Goal: Information Seeking & Learning: Learn about a topic

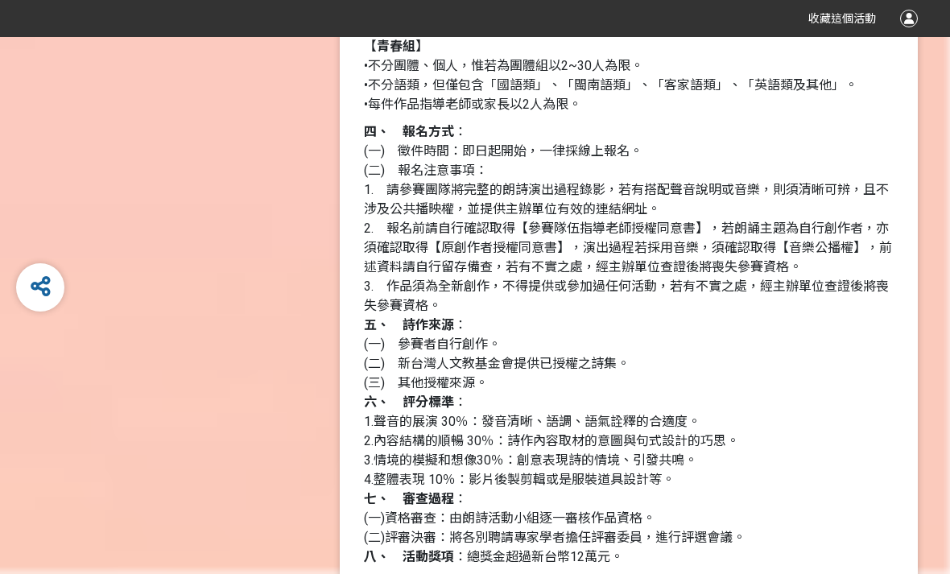
scroll to position [1512, 0]
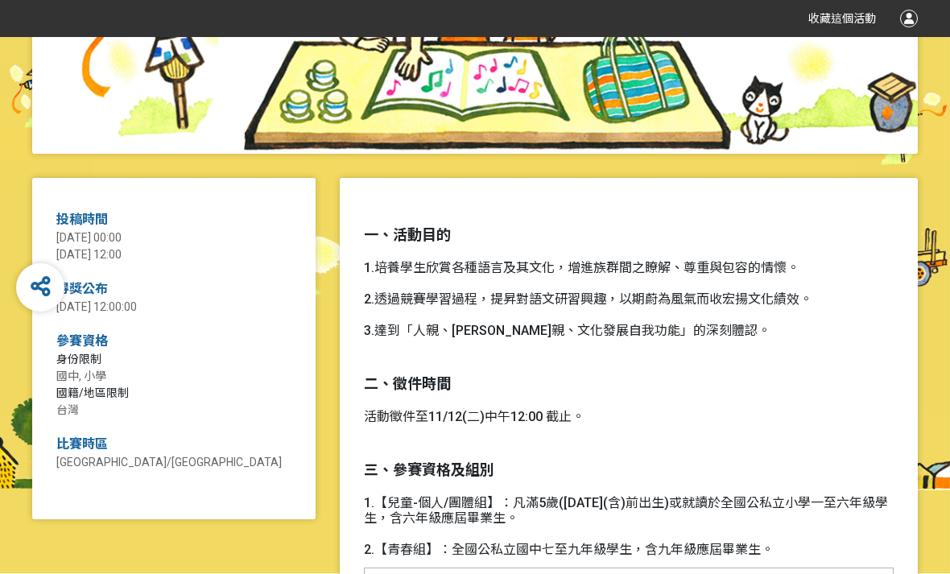
scroll to position [513, 0]
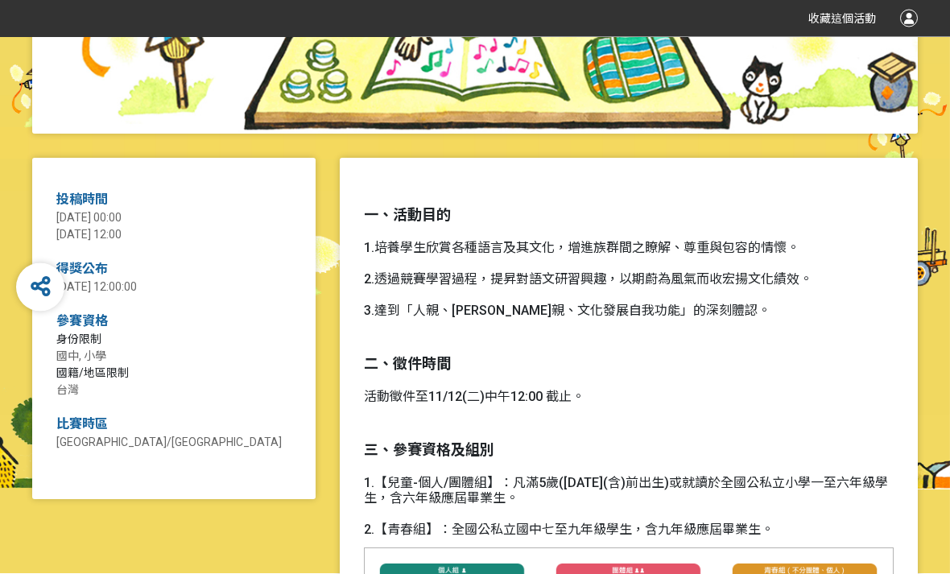
click at [97, 277] on div "得獎公布 [DATE] 12:00:00" at bounding box center [173, 278] width 235 height 36
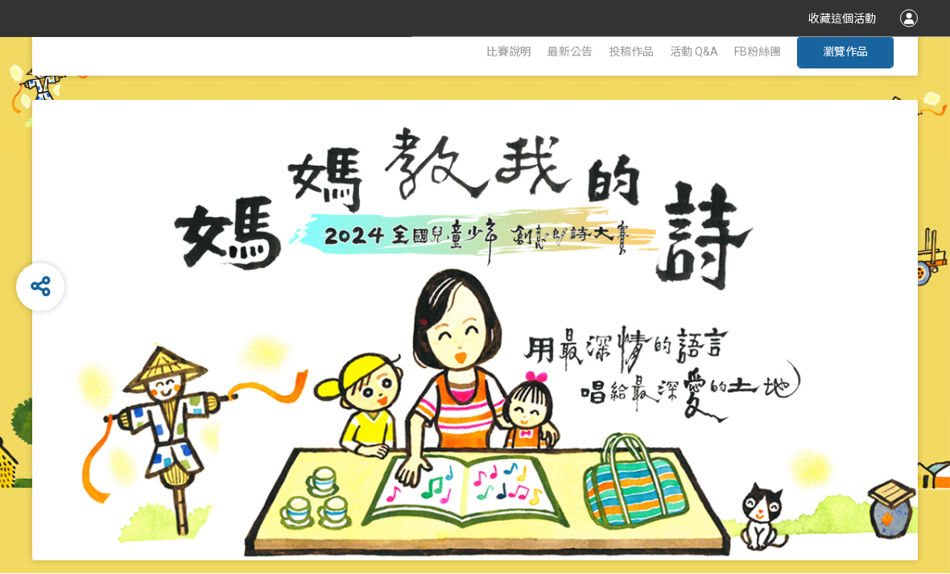
scroll to position [0, 0]
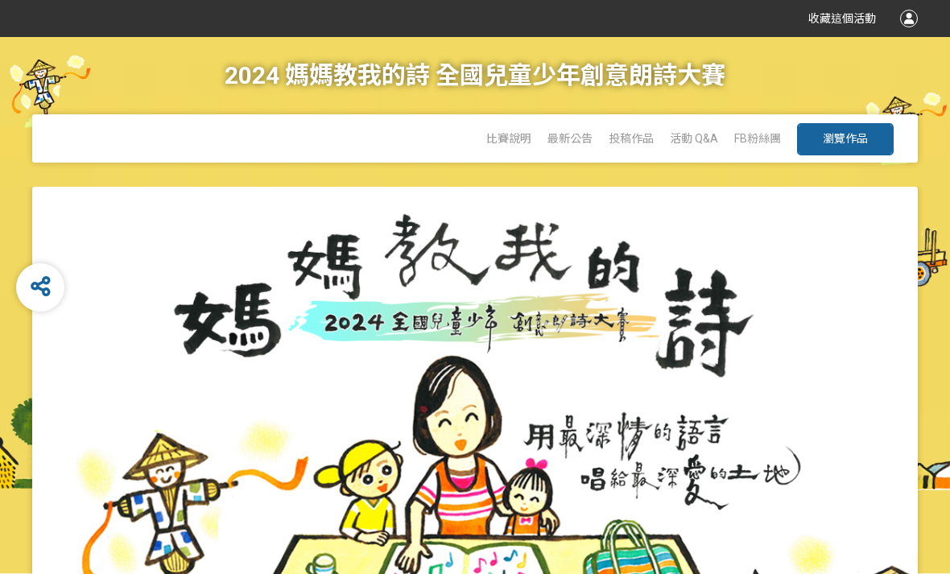
click at [870, 138] on link "瀏覽作品" at bounding box center [845, 139] width 97 height 32
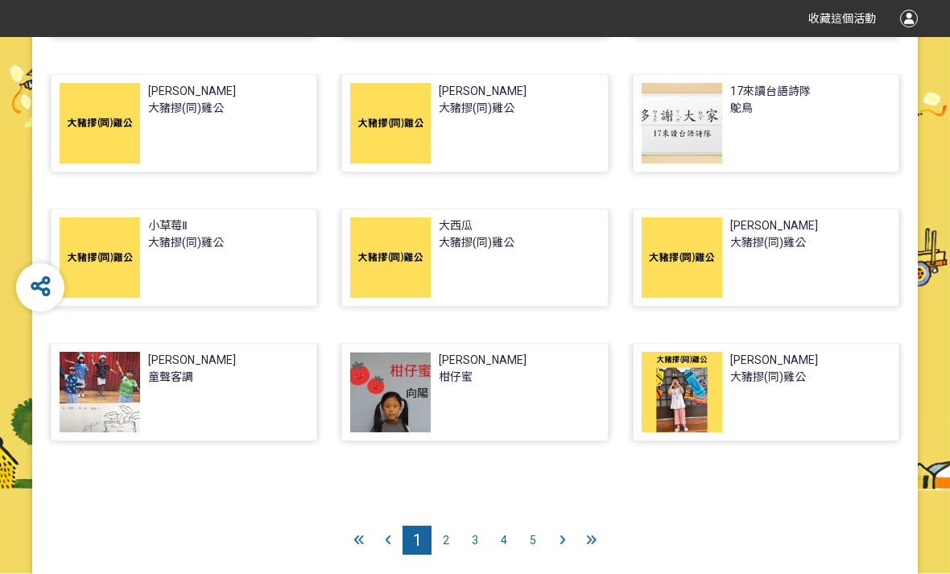
scroll to position [431, 0]
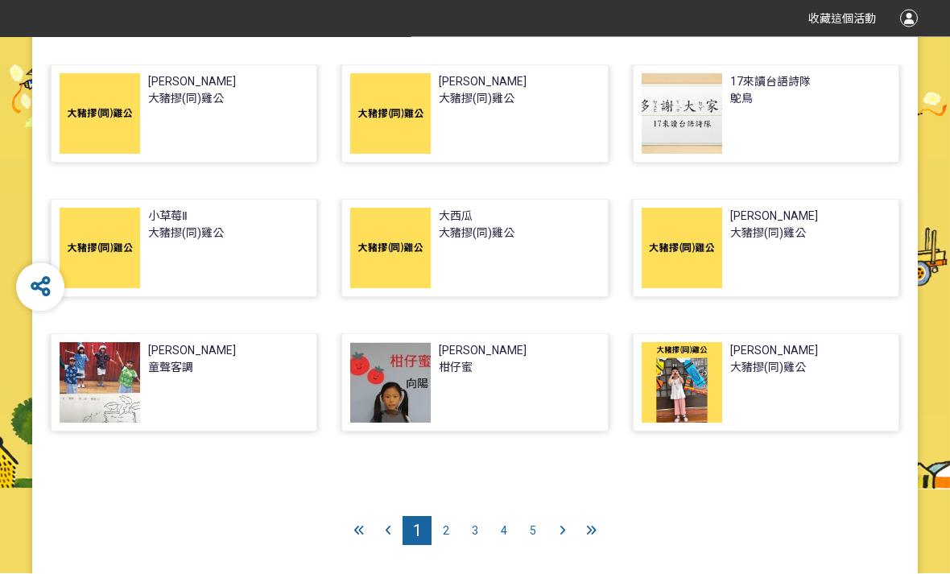
click at [560, 531] on icon at bounding box center [563, 531] width 6 height 11
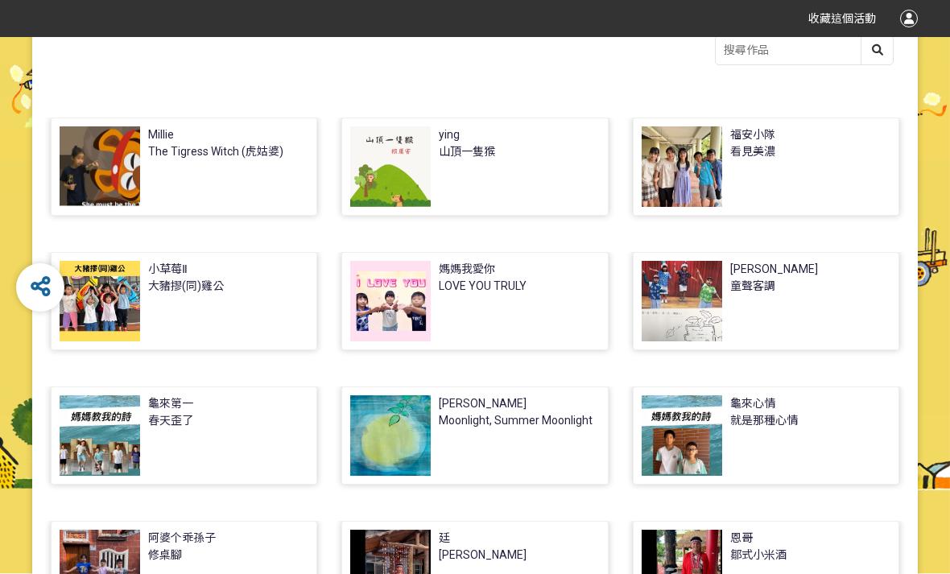
scroll to position [260, 0]
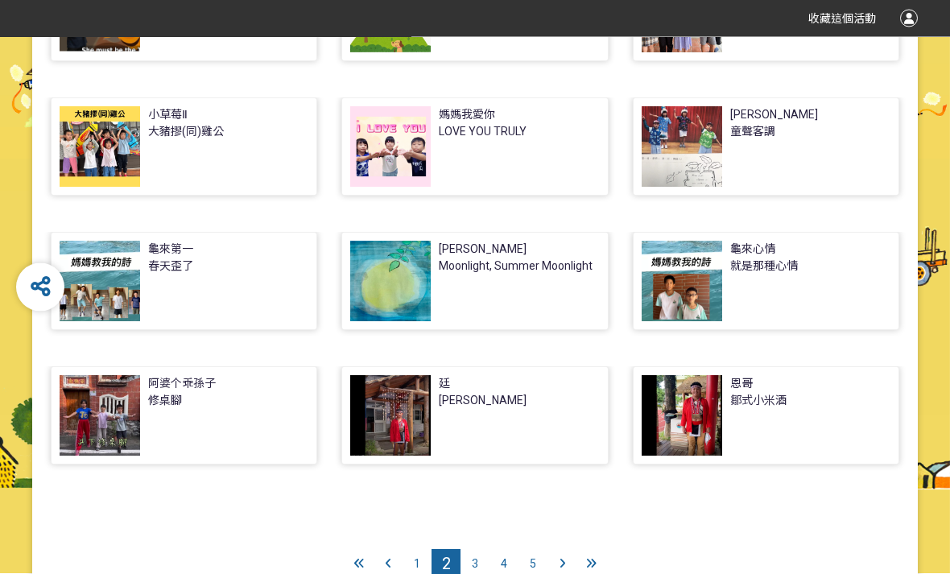
click at [481, 569] on div "3" at bounding box center [475, 564] width 29 height 29
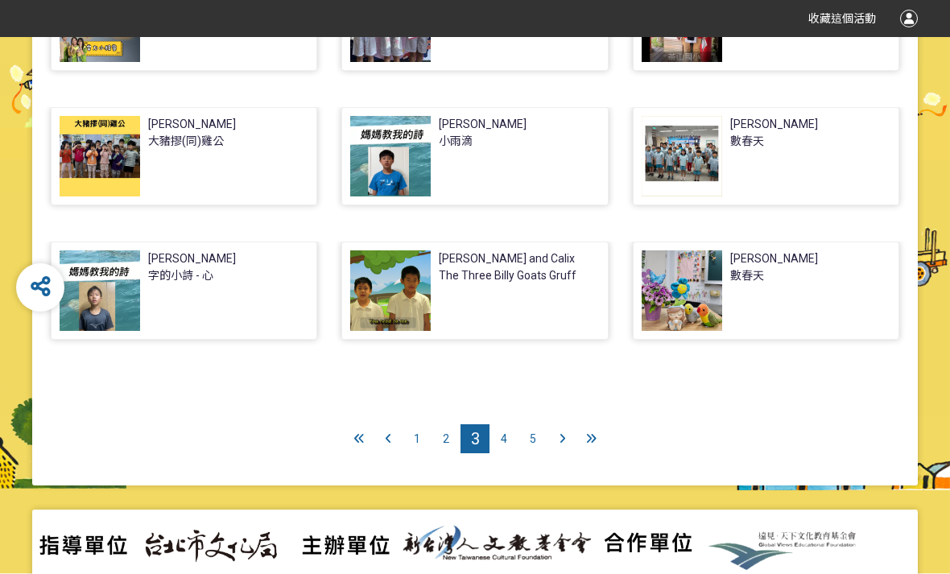
scroll to position [521, 0]
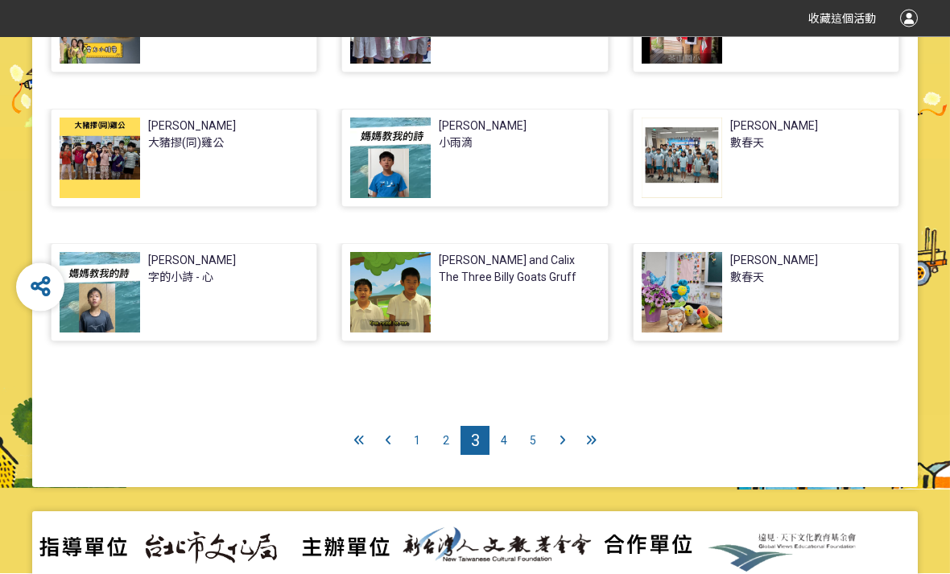
click at [515, 440] on div "4" at bounding box center [504, 441] width 29 height 29
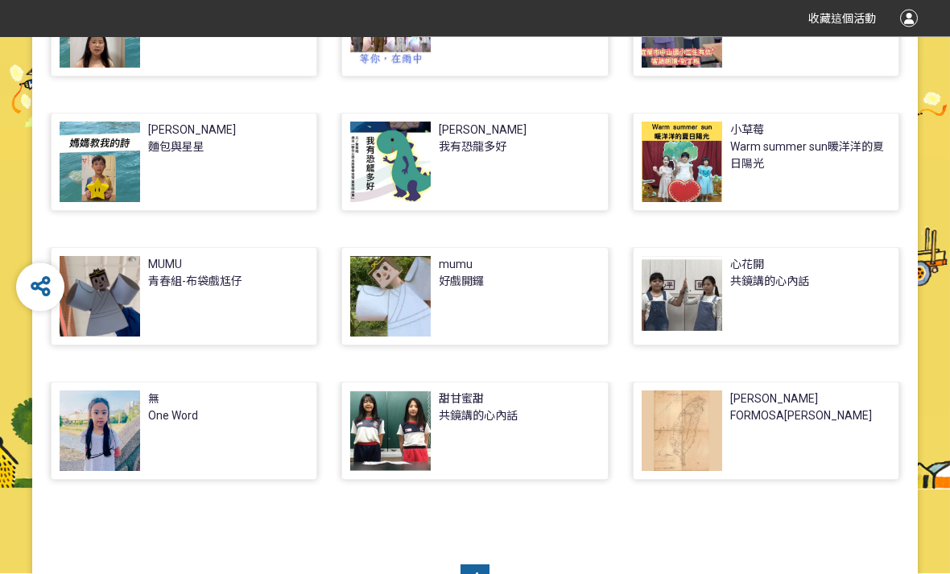
scroll to position [457, 0]
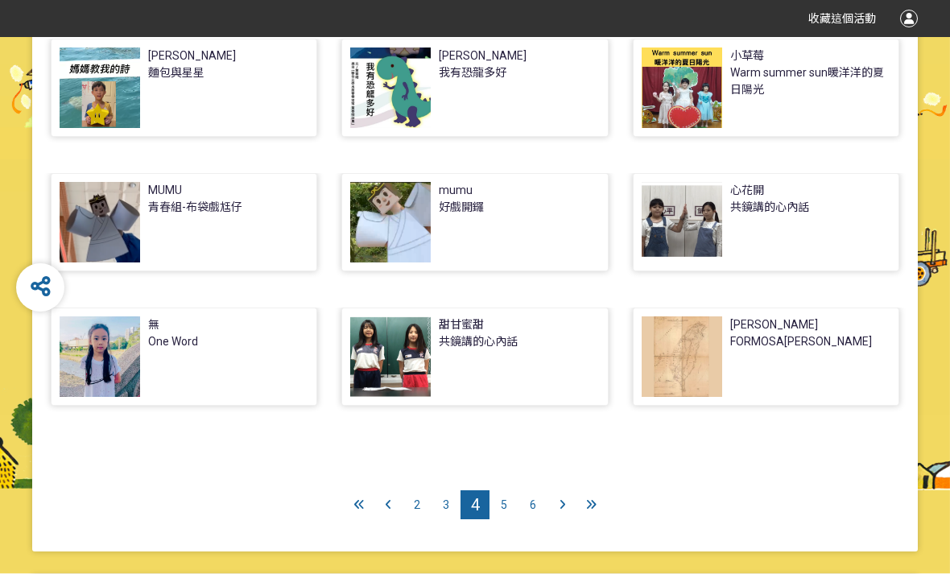
click at [515, 507] on div "5" at bounding box center [504, 504] width 29 height 29
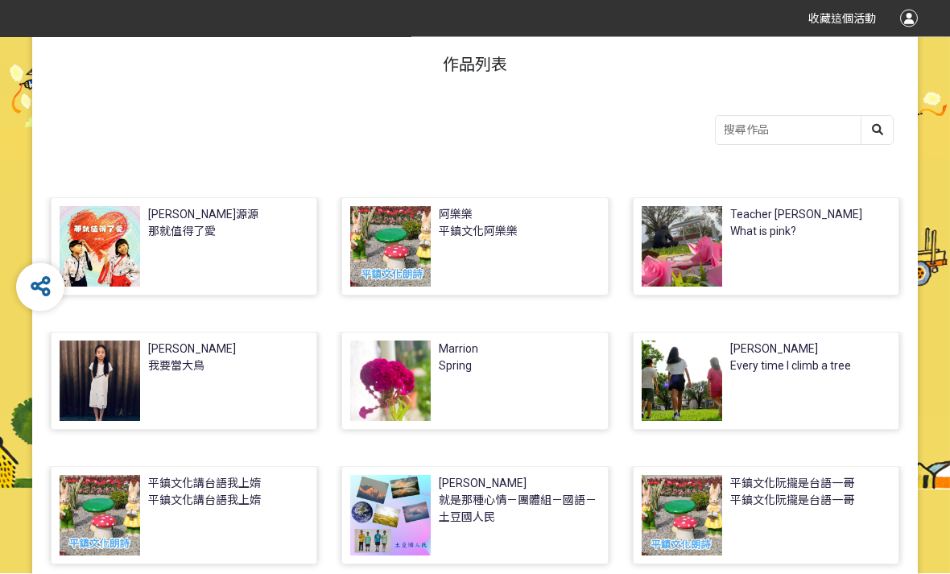
scroll to position [169, 0]
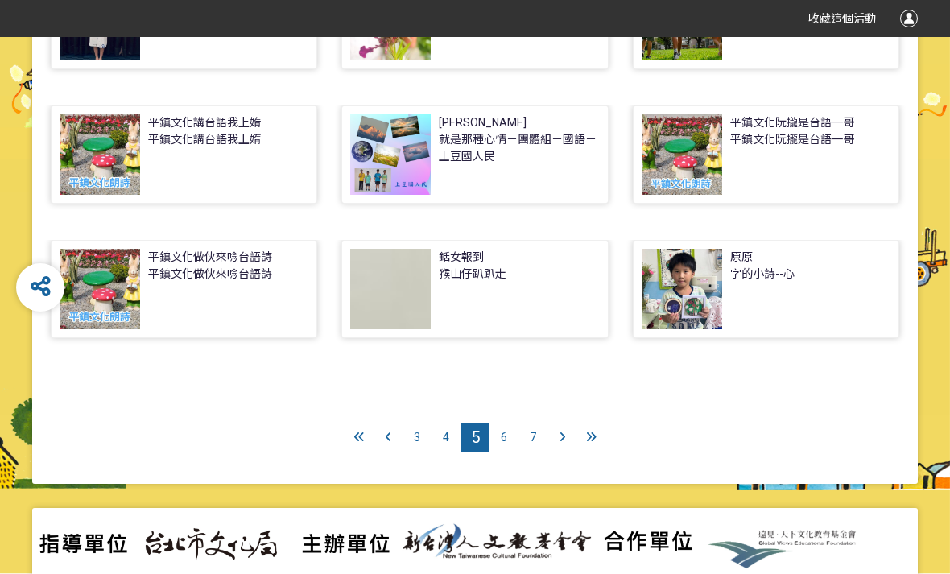
click at [507, 442] on span "6" at bounding box center [504, 437] width 6 height 13
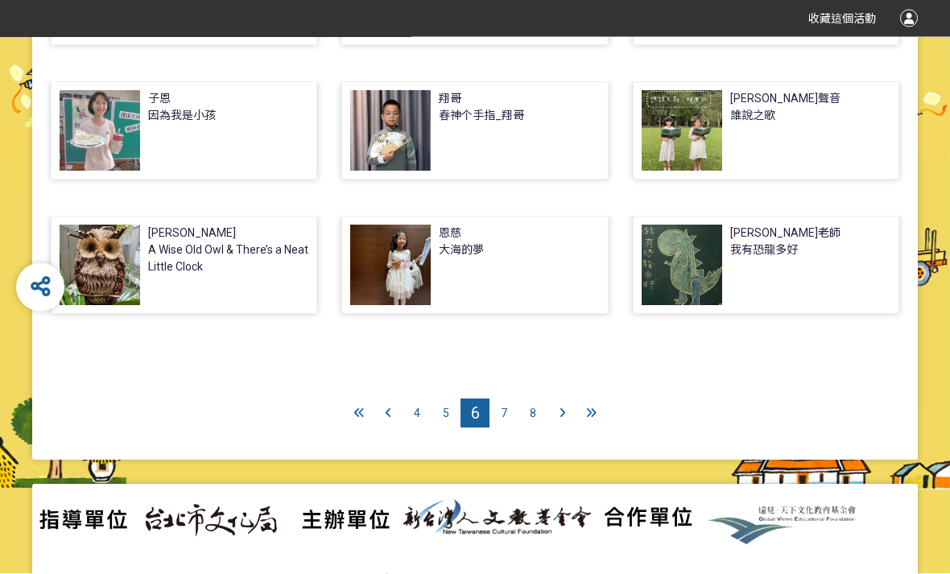
scroll to position [562, 0]
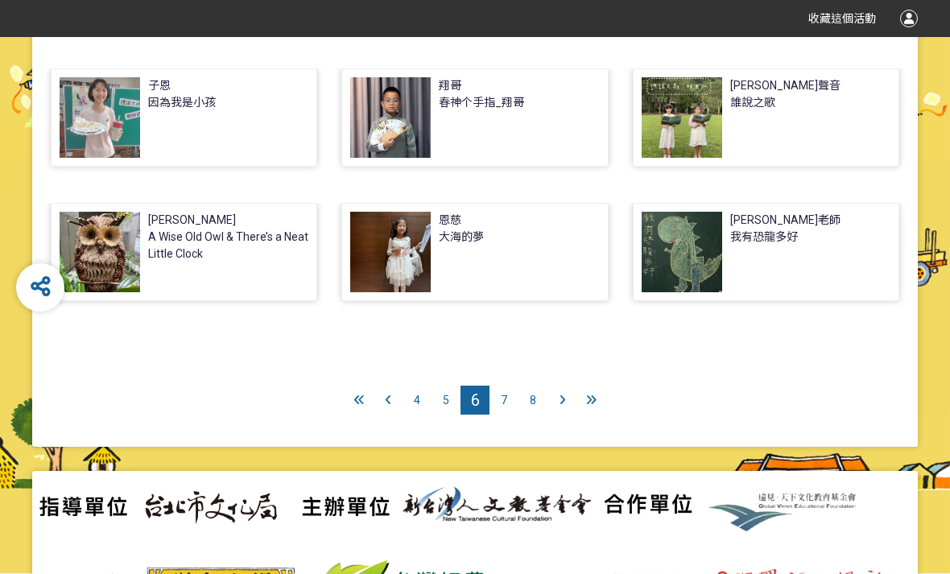
click at [504, 403] on span "7" at bounding box center [504, 400] width 6 height 13
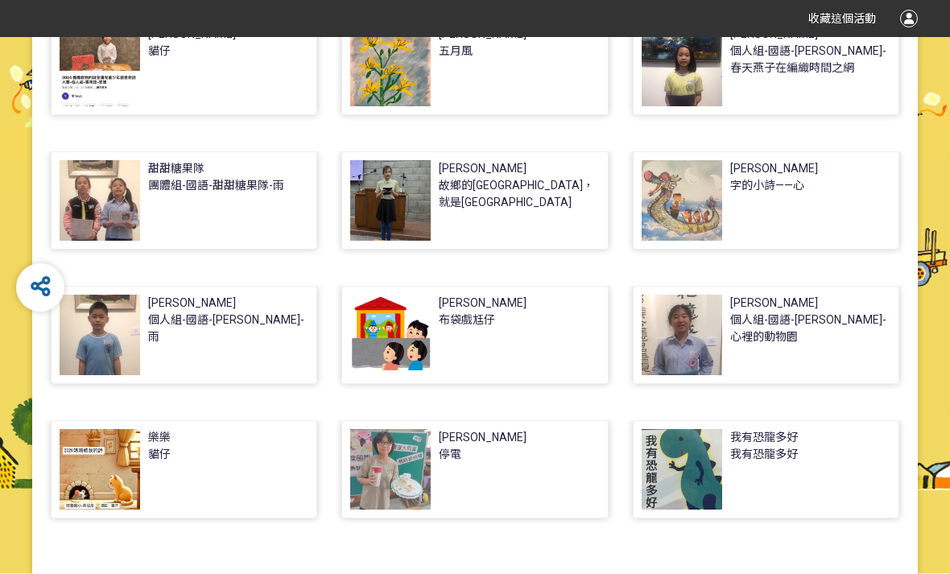
scroll to position [448, 0]
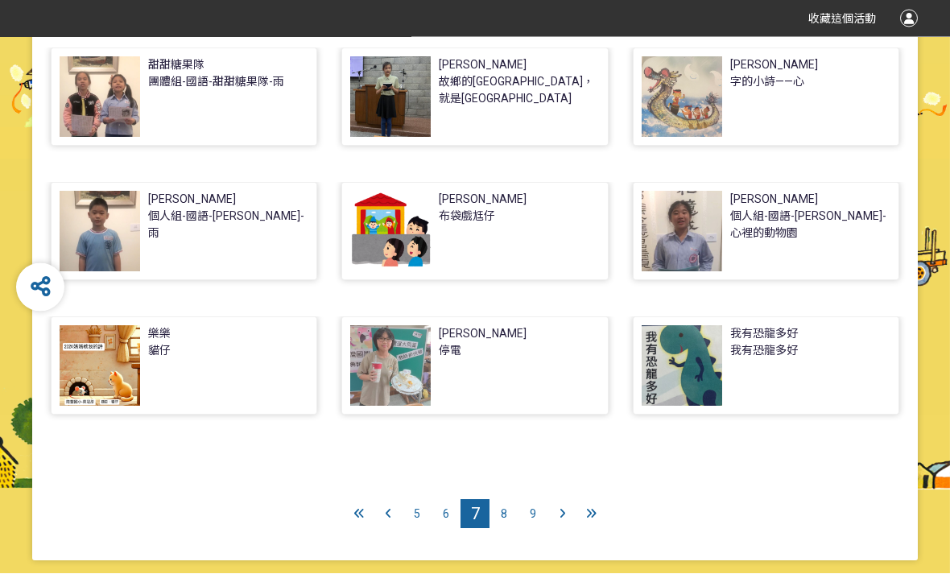
click at [507, 517] on div "8" at bounding box center [504, 514] width 29 height 29
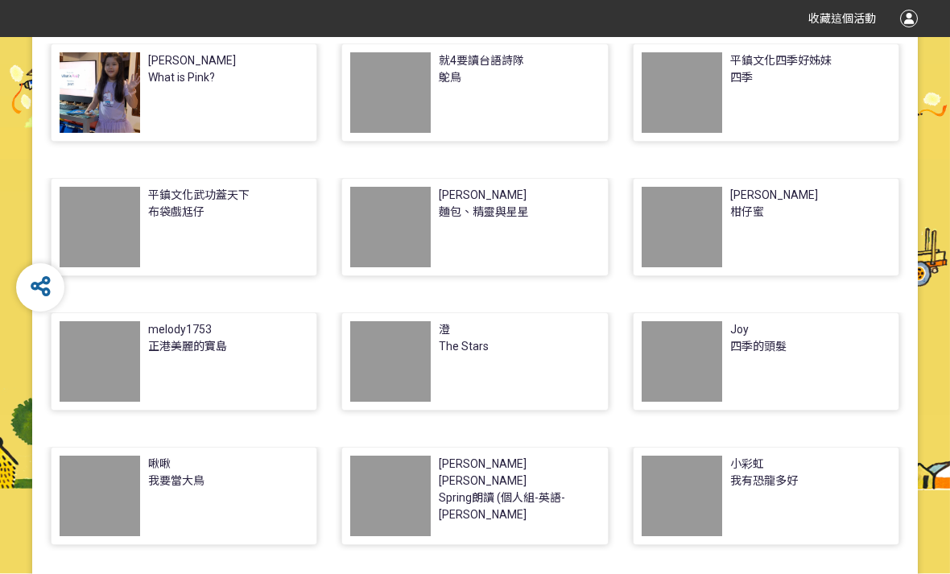
scroll to position [365, 0]
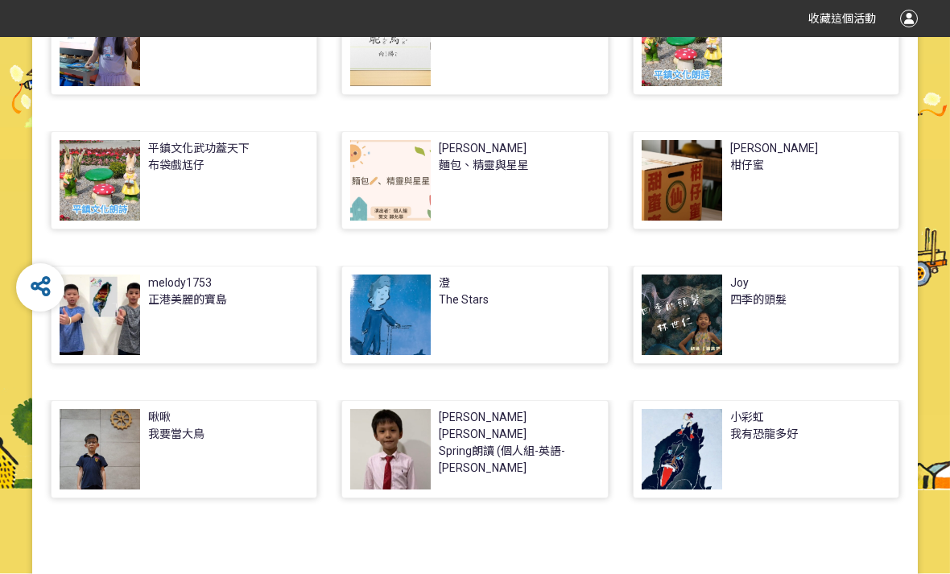
click at [410, 468] on div at bounding box center [390, 449] width 81 height 81
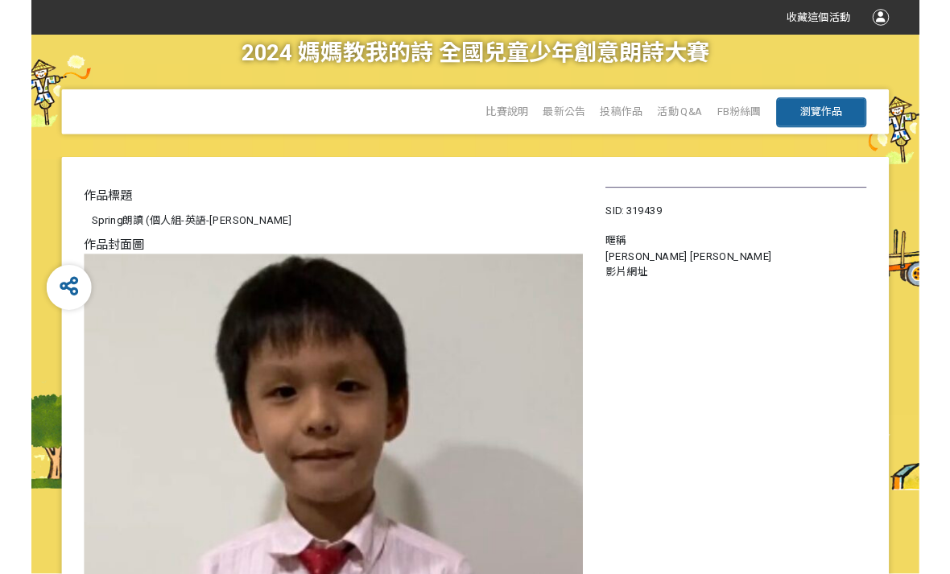
scroll to position [45, 0]
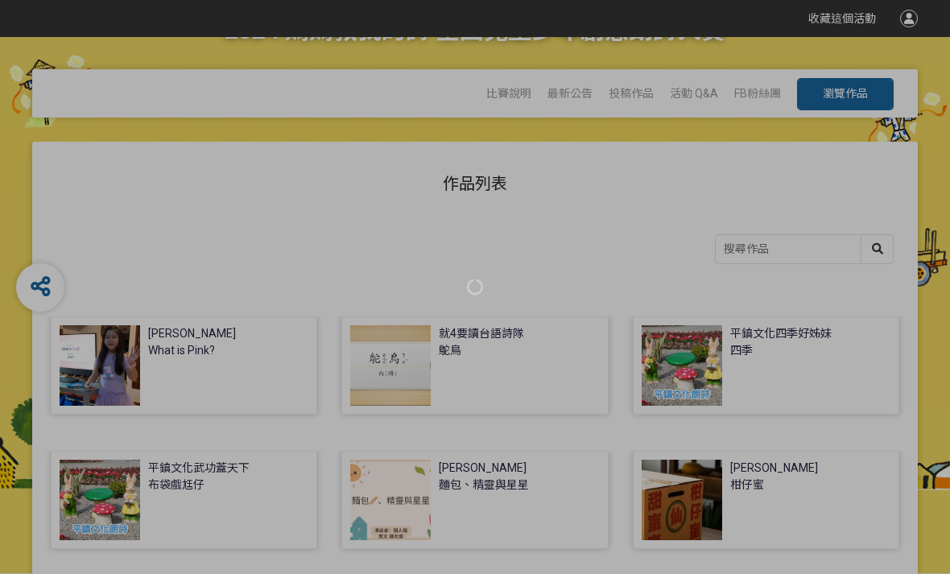
scroll to position [416, 0]
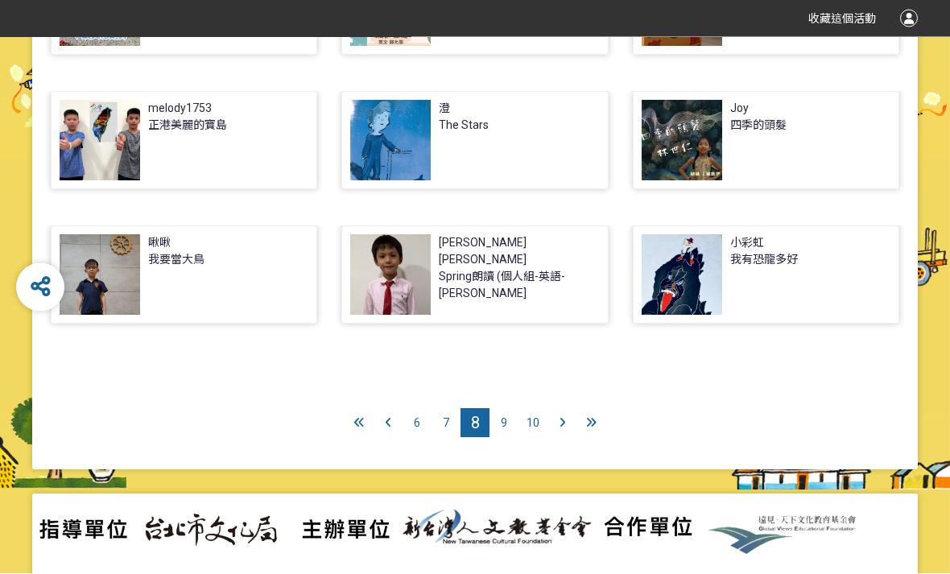
click at [510, 426] on div "9" at bounding box center [504, 423] width 29 height 29
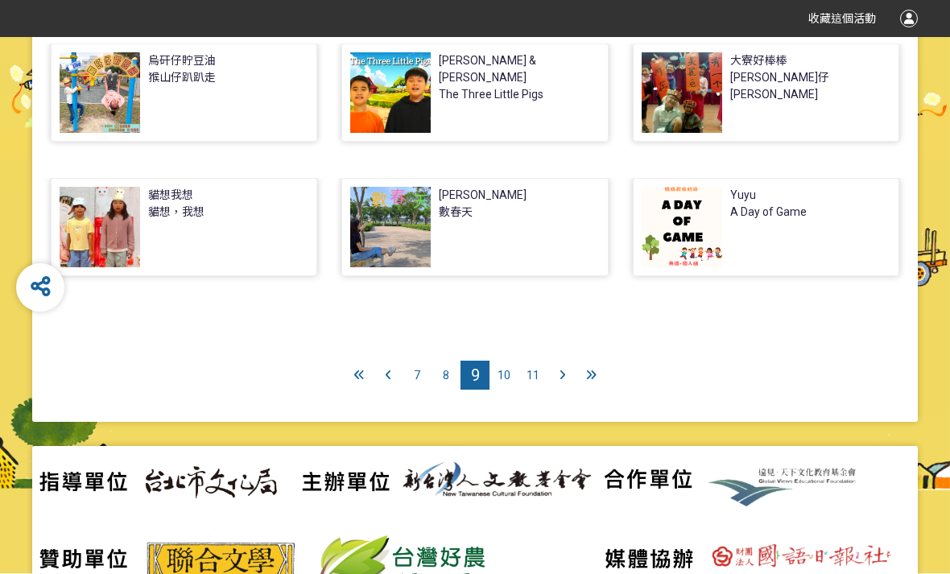
scroll to position [613, 0]
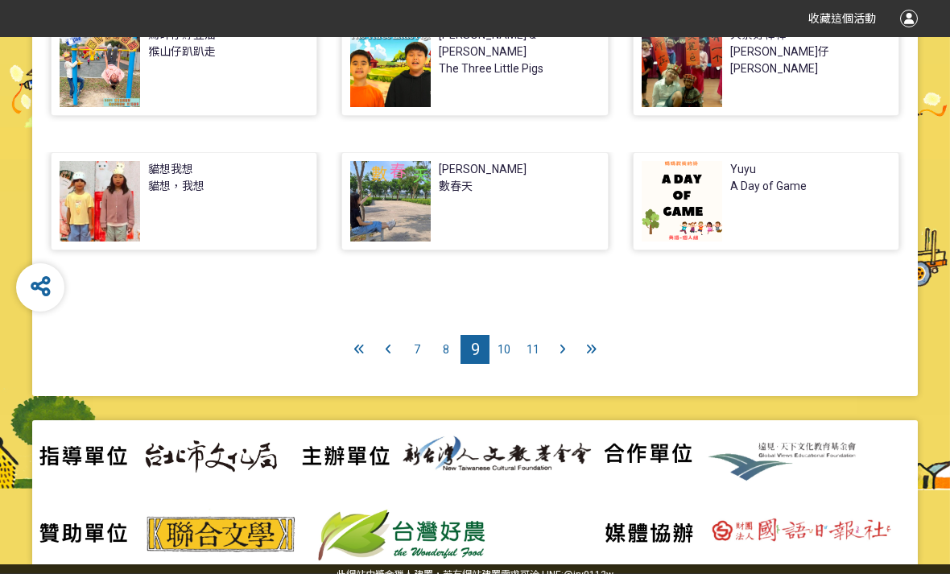
click at [509, 352] on span "10" at bounding box center [504, 349] width 13 height 13
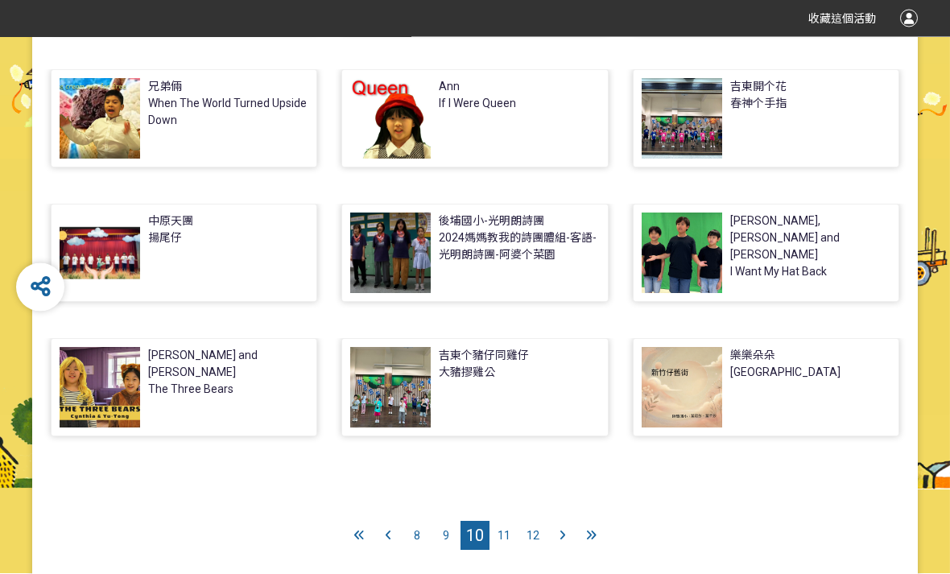
scroll to position [450, 0]
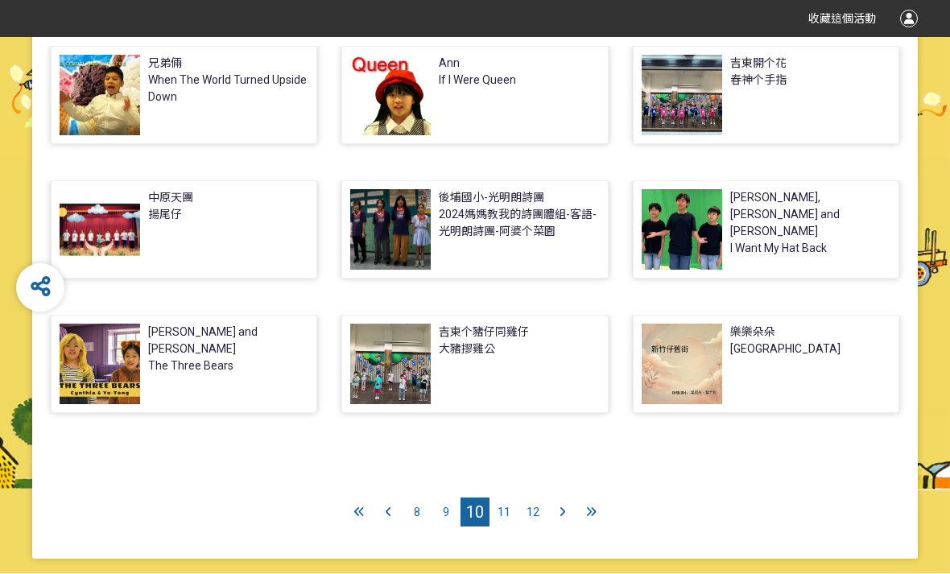
click at [507, 513] on span "11" at bounding box center [504, 512] width 13 height 13
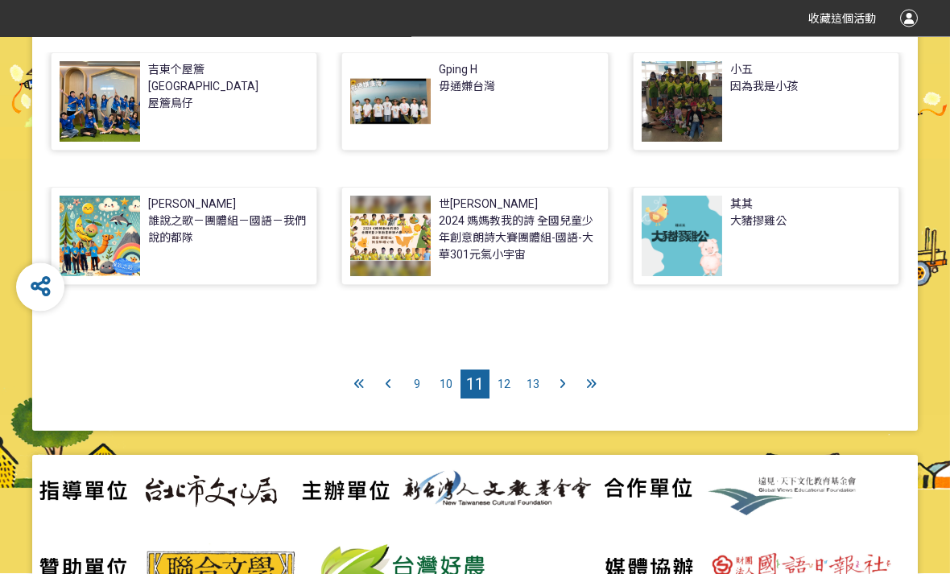
scroll to position [578, 0]
click at [503, 387] on span "12" at bounding box center [504, 384] width 13 height 13
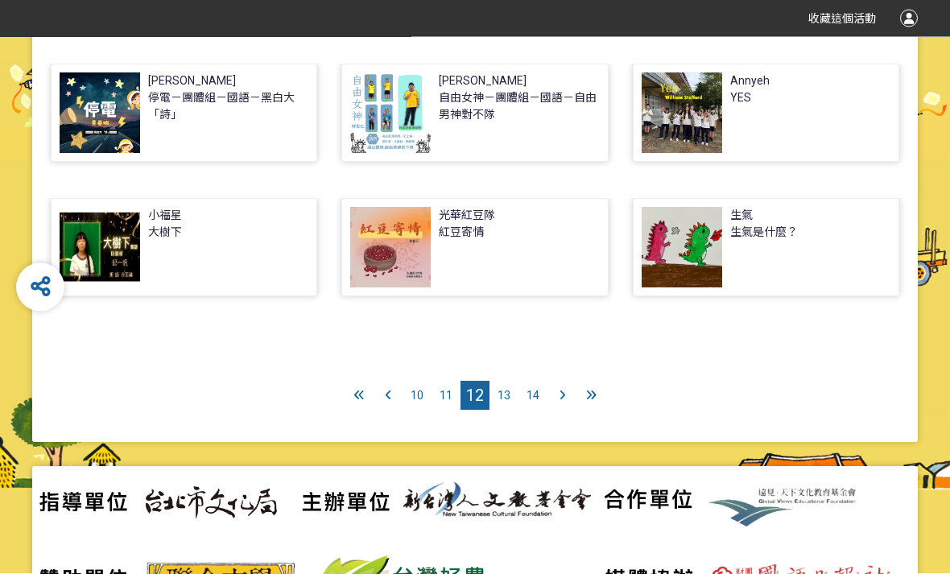
scroll to position [613, 0]
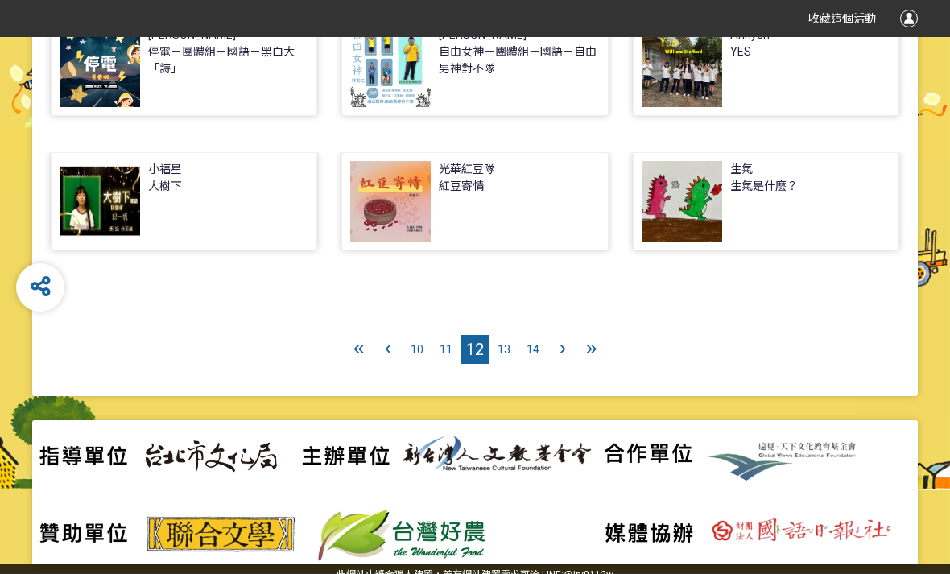
click at [503, 361] on div "13" at bounding box center [504, 349] width 29 height 29
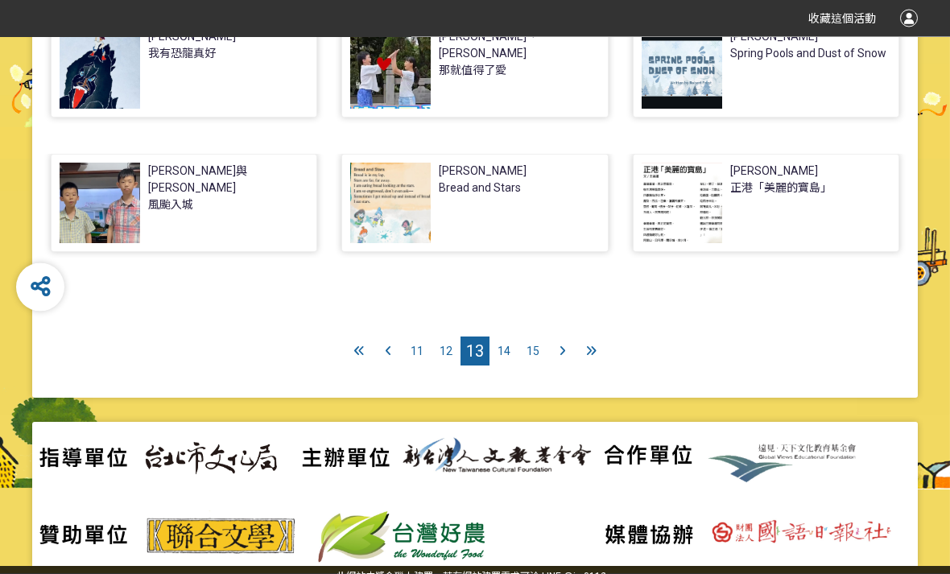
click at [514, 348] on div "14" at bounding box center [504, 351] width 29 height 29
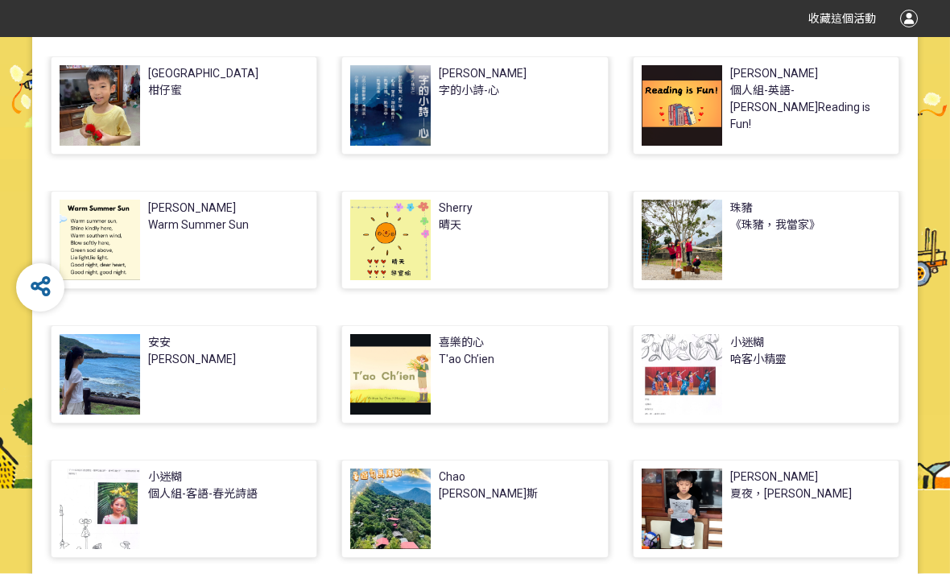
scroll to position [306, 0]
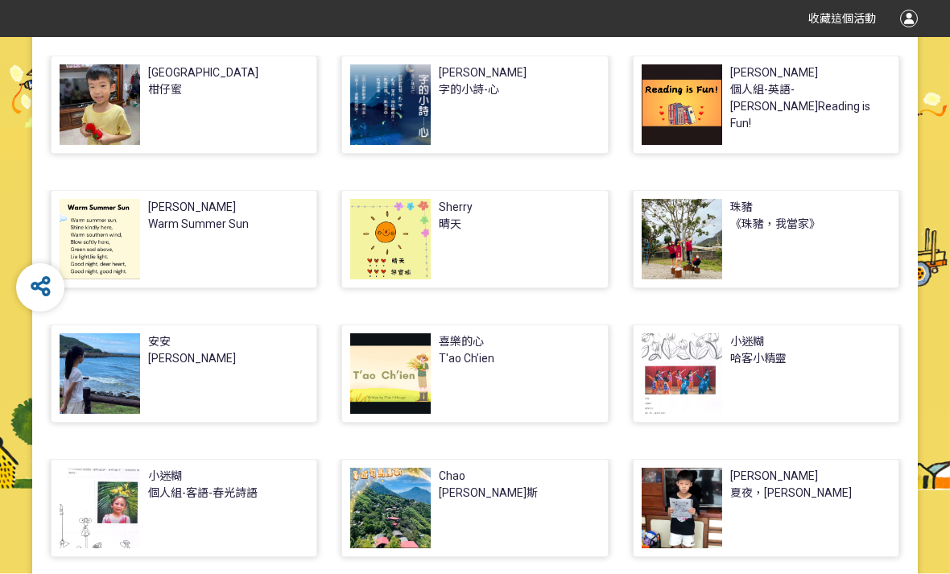
click at [102, 254] on div at bounding box center [100, 239] width 81 height 81
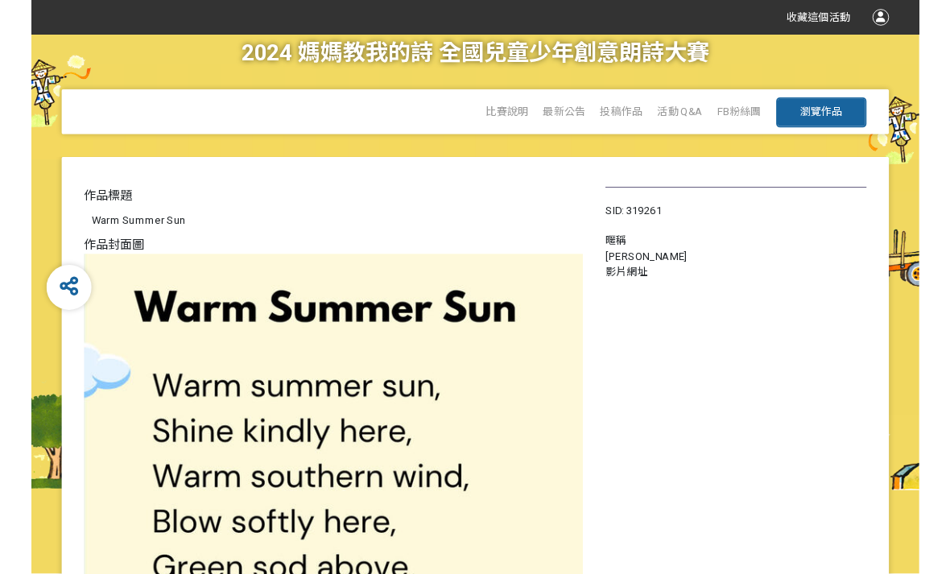
scroll to position [72, 0]
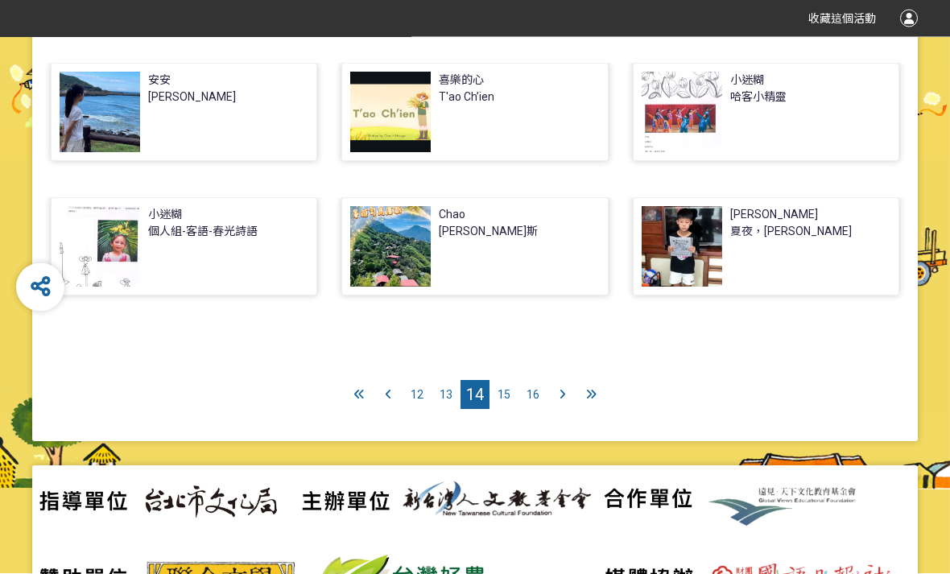
scroll to position [585, 0]
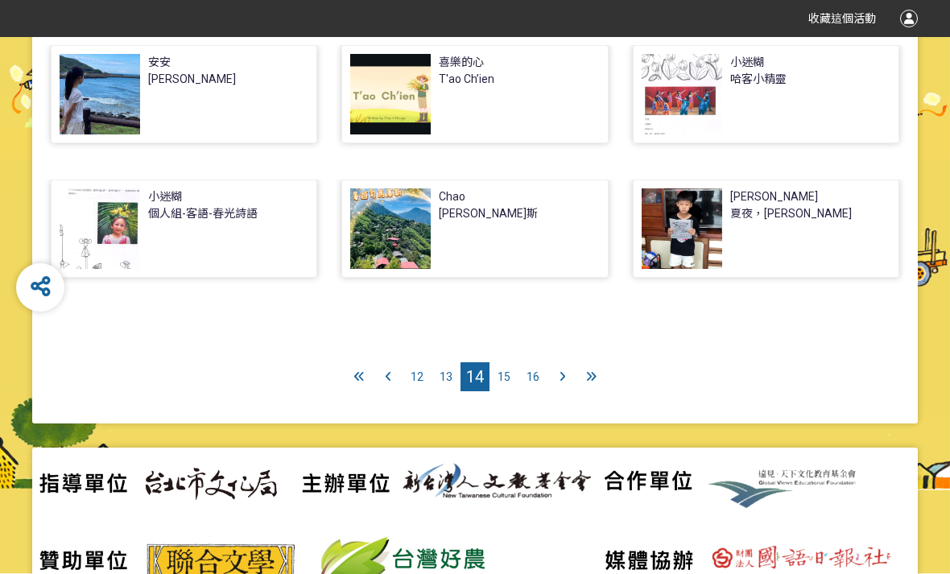
click at [536, 376] on span "16" at bounding box center [533, 376] width 13 height 13
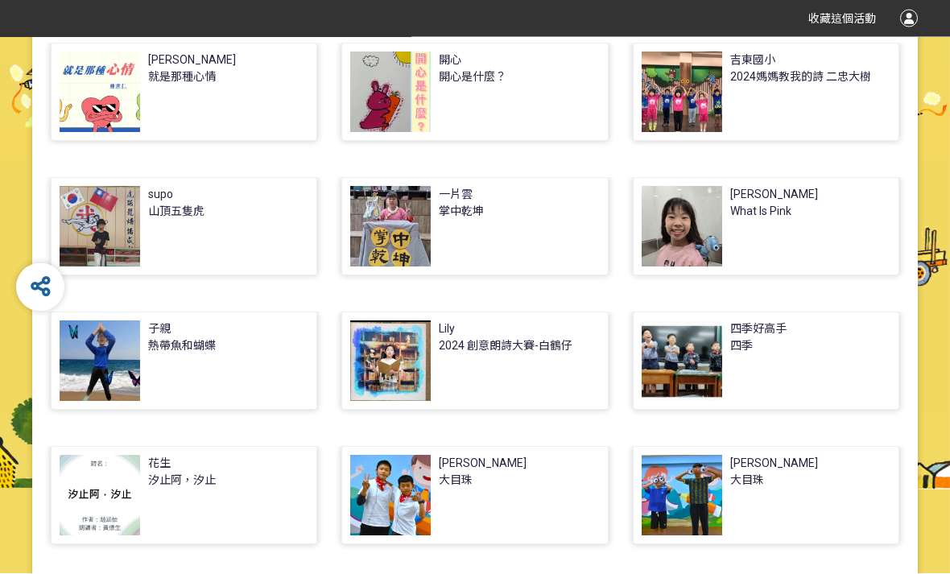
scroll to position [414, 0]
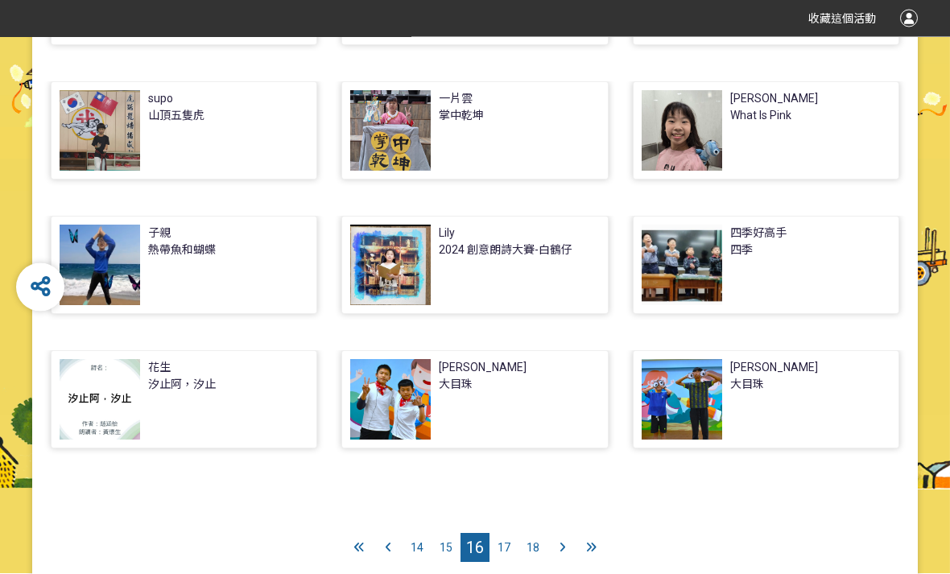
click at [362, 552] on icon at bounding box center [359, 548] width 10 height 11
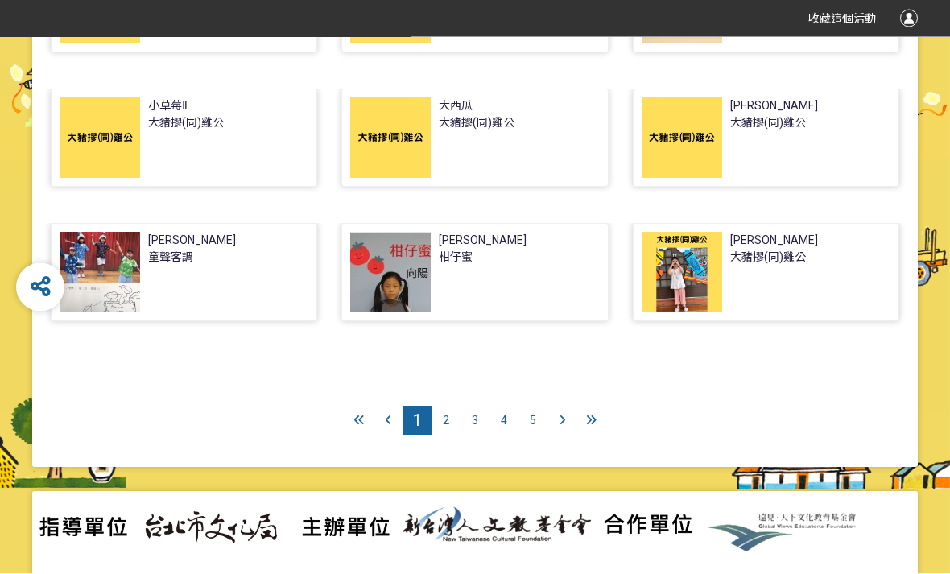
scroll to position [576, 0]
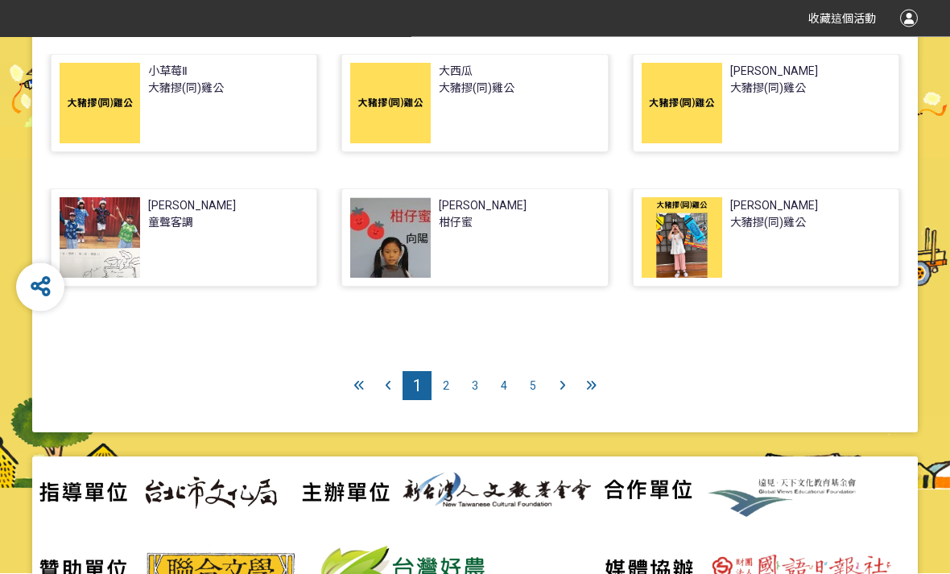
click at [445, 388] on span "2" at bounding box center [446, 386] width 6 height 13
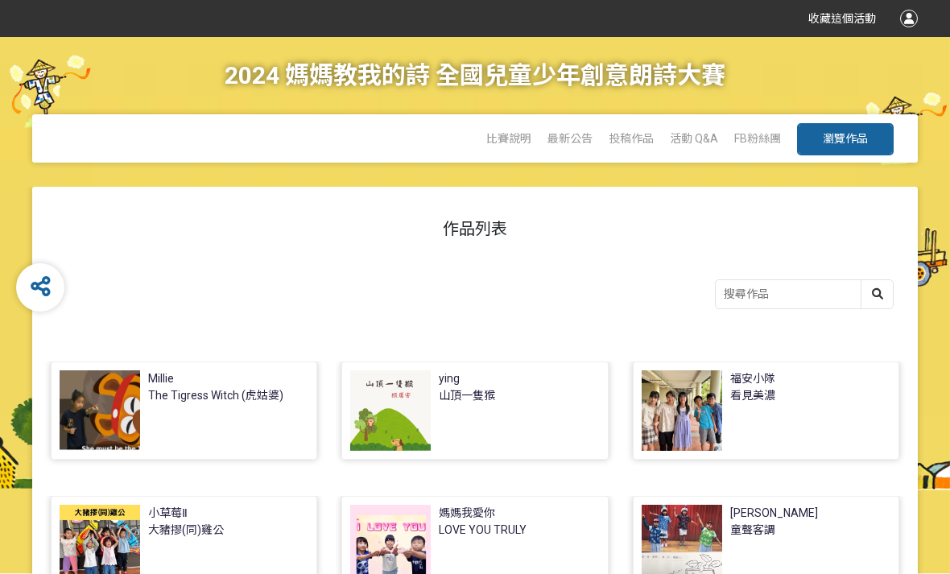
click at [413, 562] on div at bounding box center [390, 545] width 81 height 81
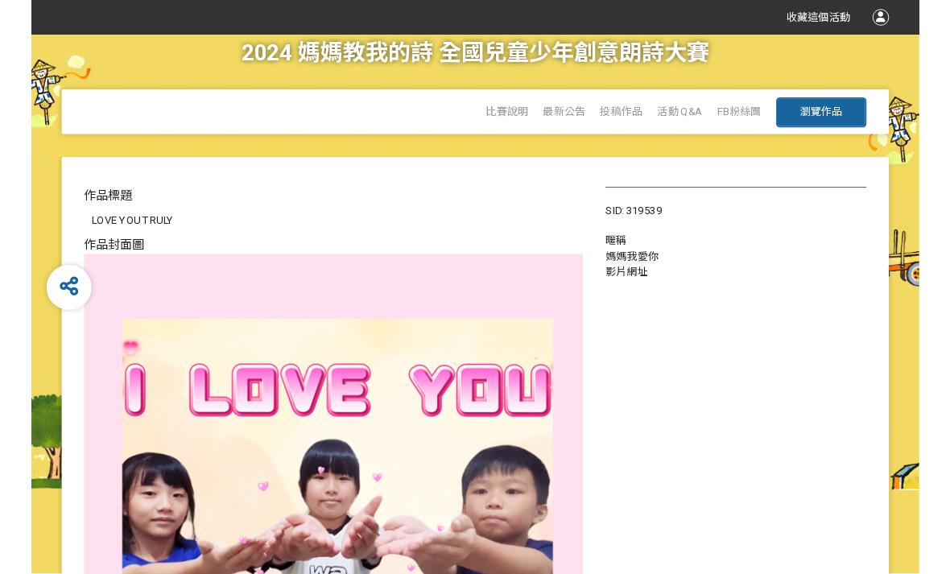
scroll to position [20, 0]
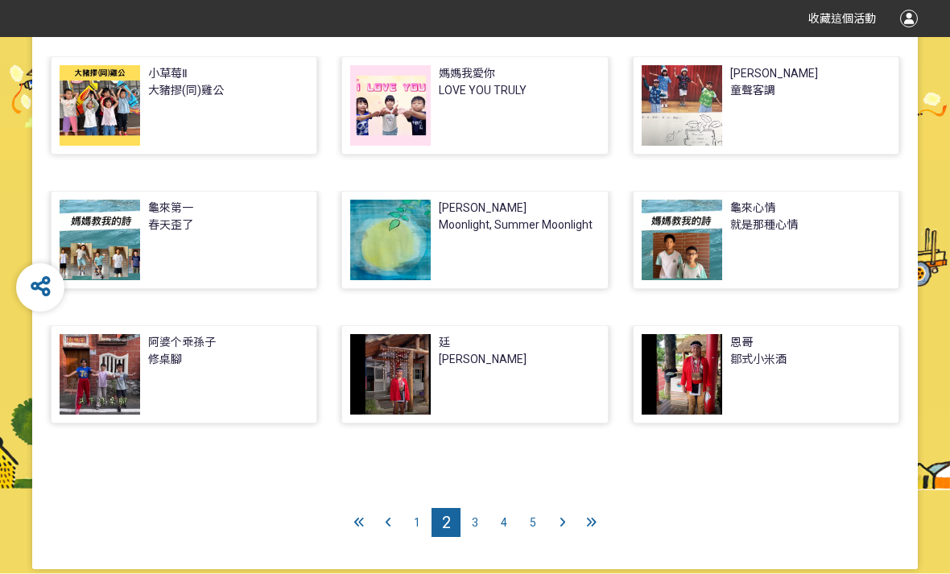
scroll to position [504, 0]
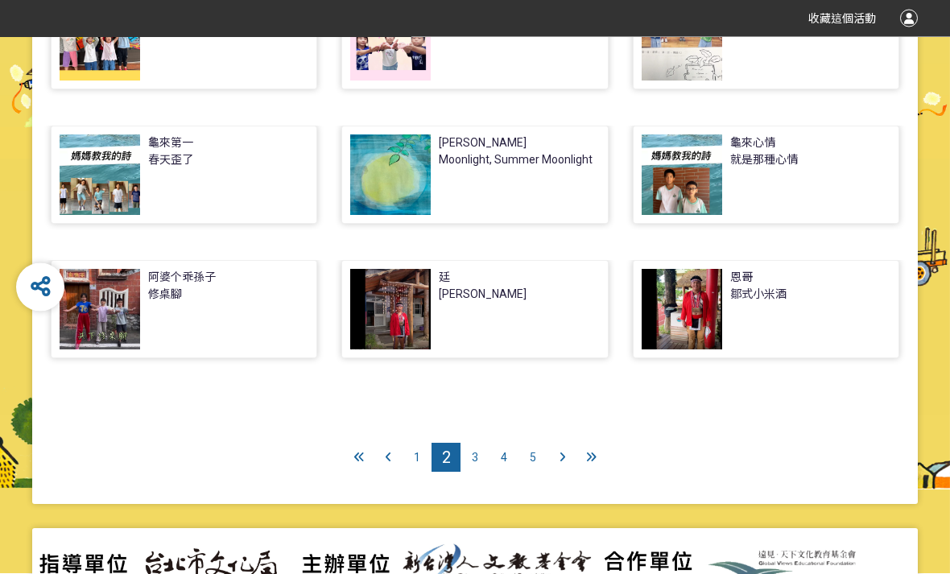
click at [474, 459] on span "3" at bounding box center [475, 458] width 6 height 13
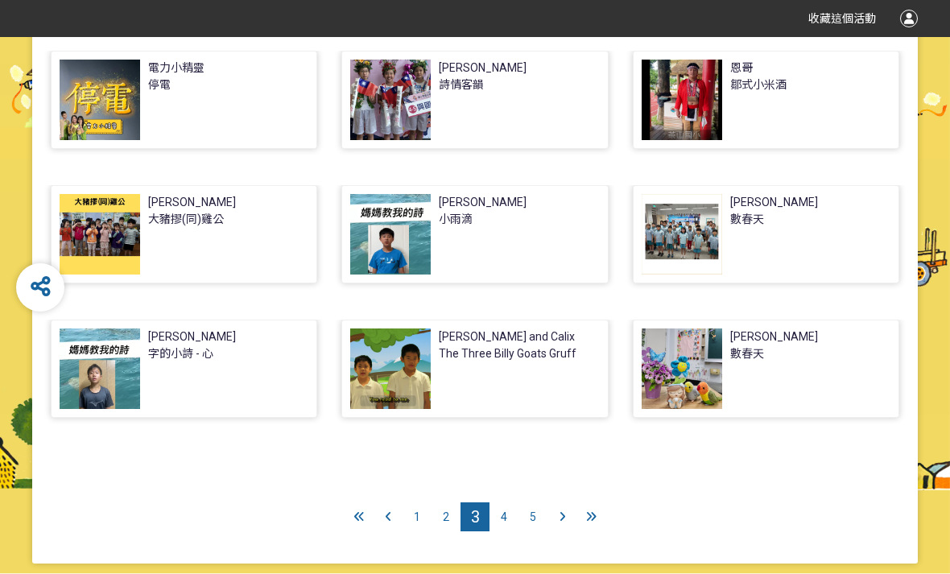
scroll to position [457, 0]
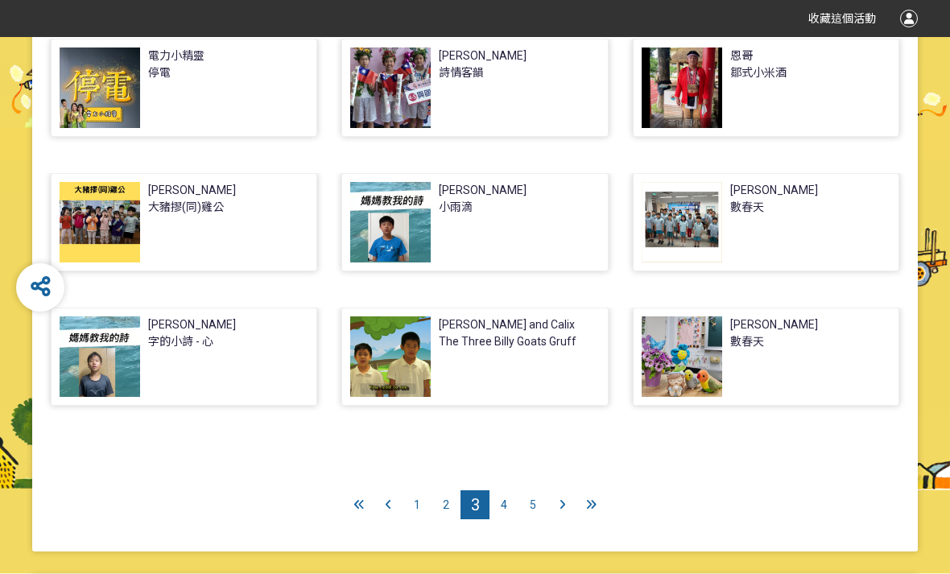
click at [497, 508] on div "4" at bounding box center [504, 504] width 29 height 29
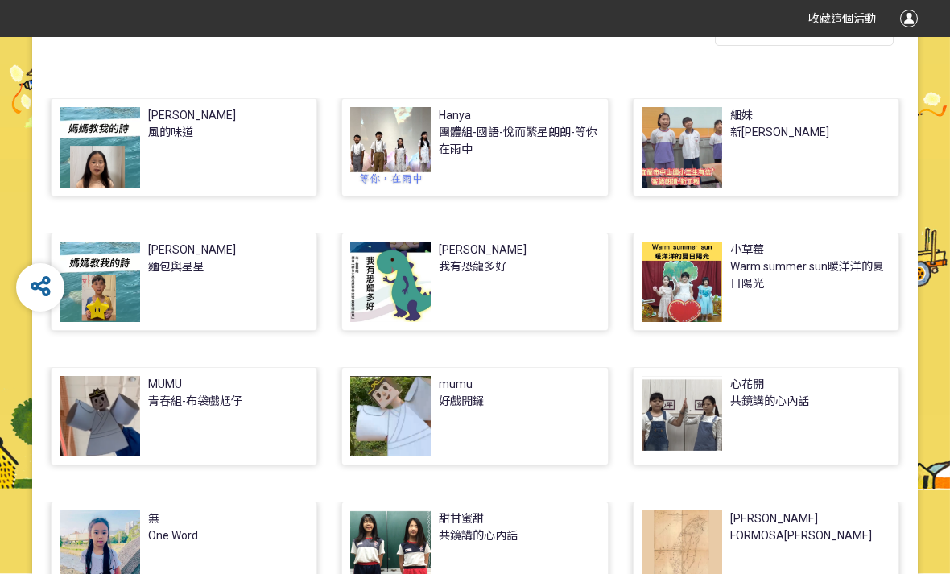
scroll to position [192, 0]
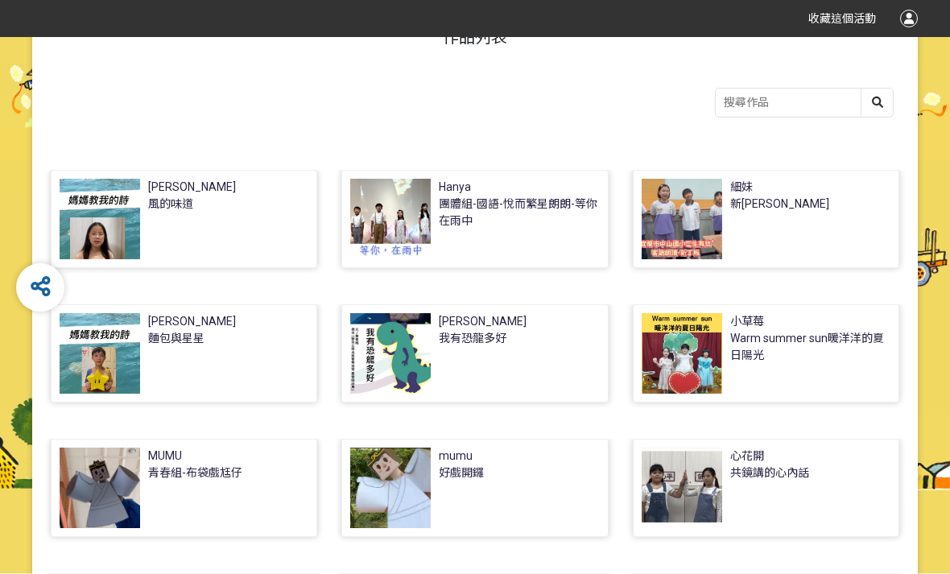
click at [814, 101] on input "search" at bounding box center [804, 103] width 177 height 28
type input "苑"
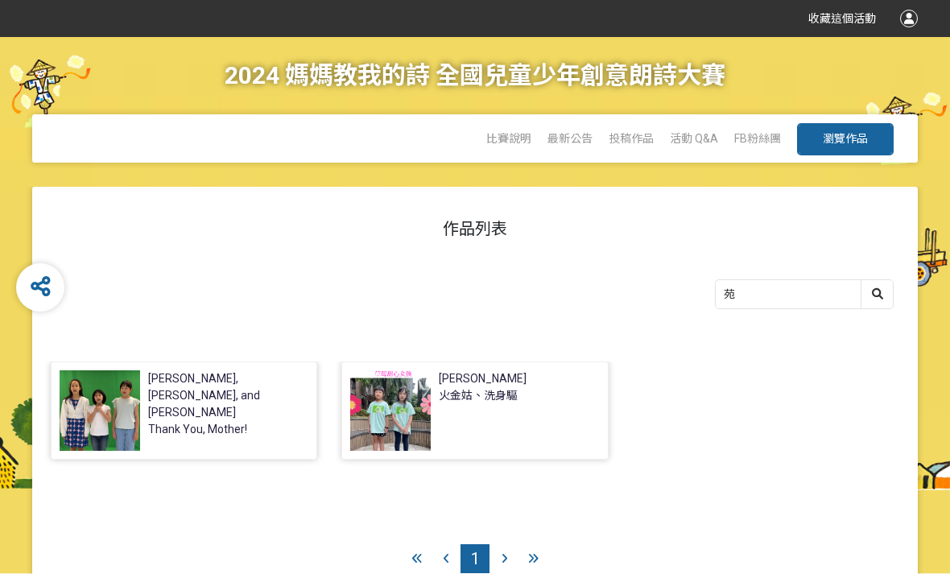
click at [109, 410] on div at bounding box center [100, 410] width 81 height 81
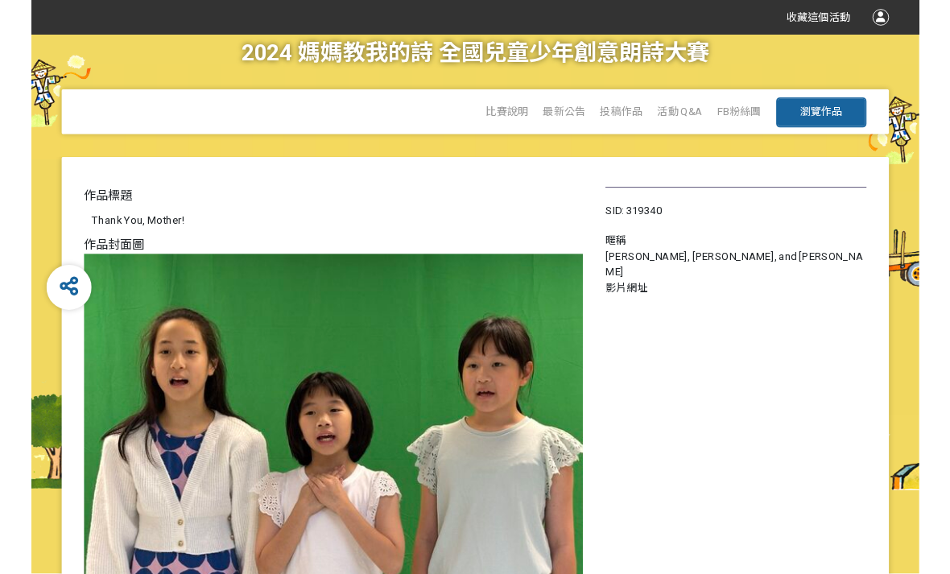
scroll to position [221, 0]
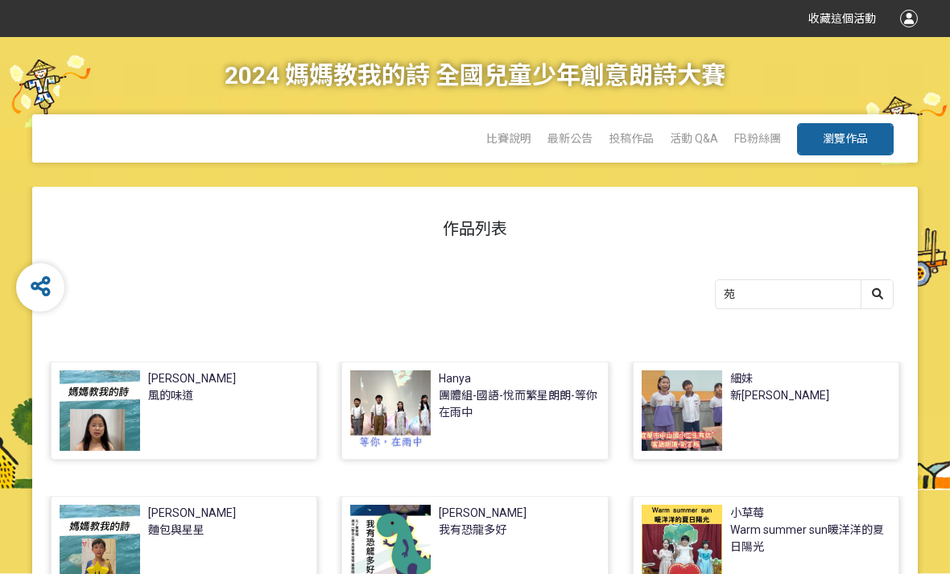
click at [637, 137] on span "投稿作品" at bounding box center [631, 138] width 45 height 13
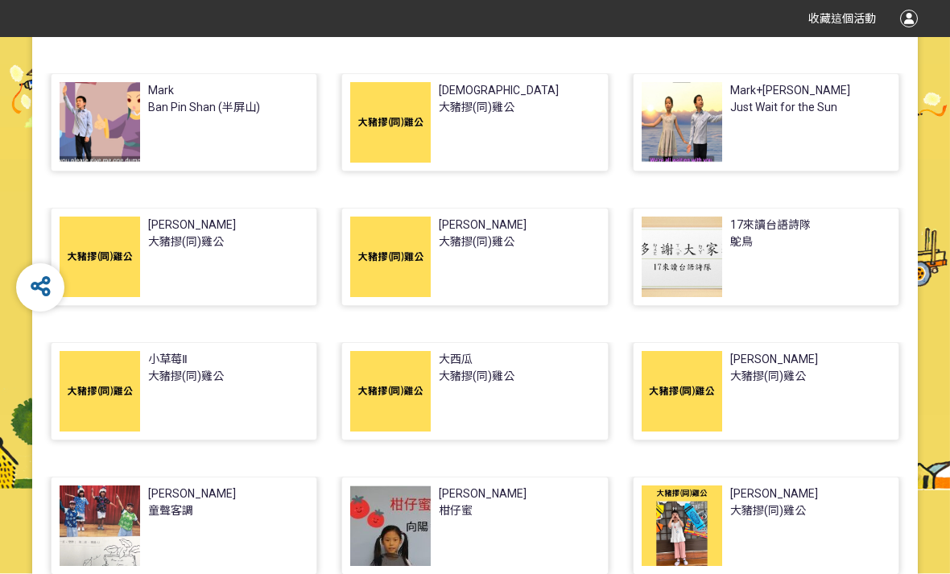
scroll to position [311, 0]
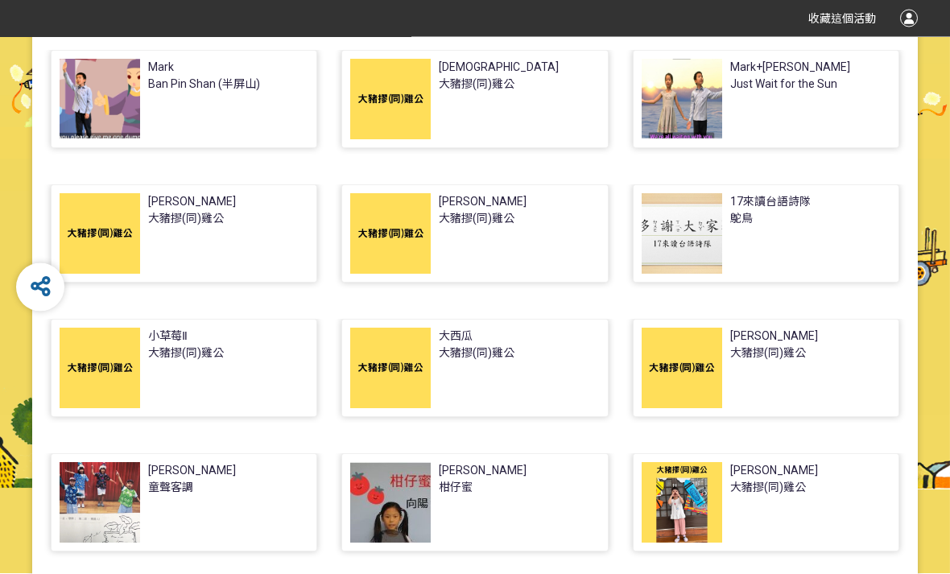
click at [802, 85] on div "Just Wait for the Sun" at bounding box center [783, 85] width 107 height 17
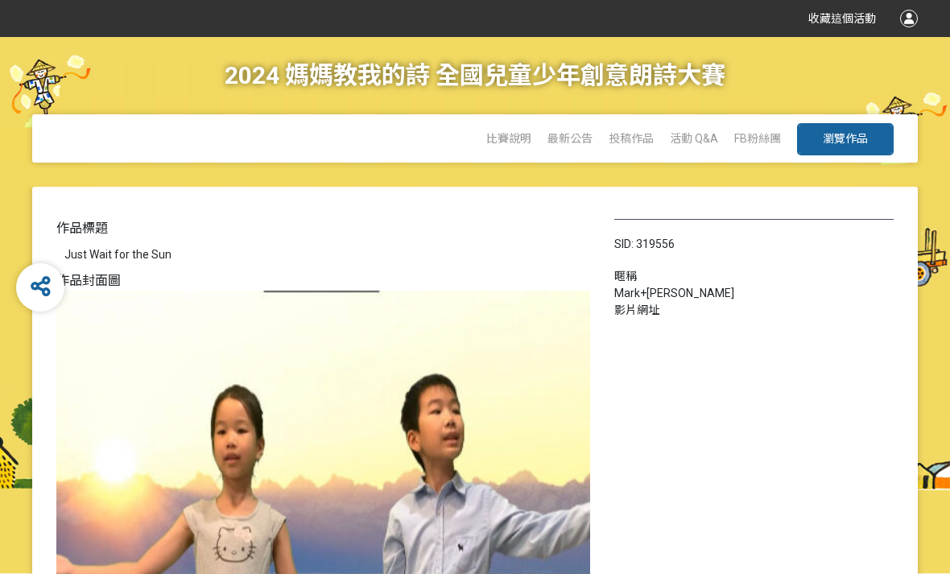
click at [644, 133] on span "投稿作品" at bounding box center [631, 138] width 45 height 13
